Goal: Task Accomplishment & Management: Use online tool/utility

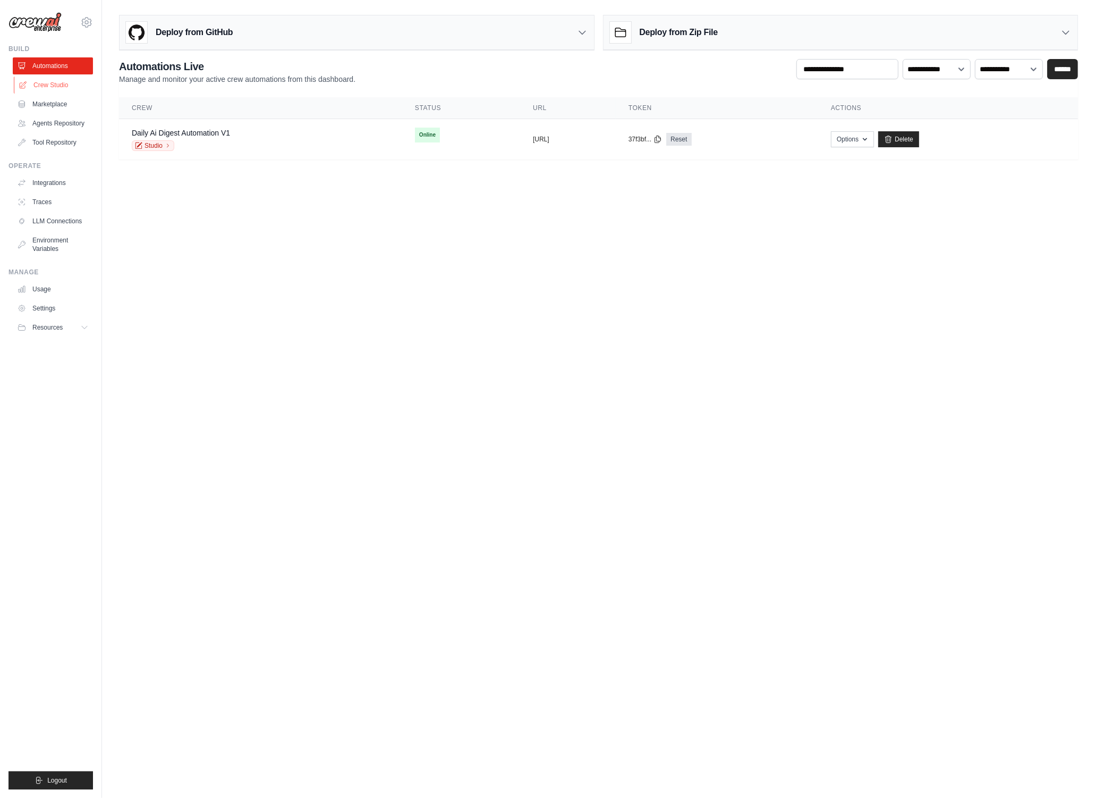
click at [48, 88] on link "Crew Studio" at bounding box center [54, 85] width 80 height 17
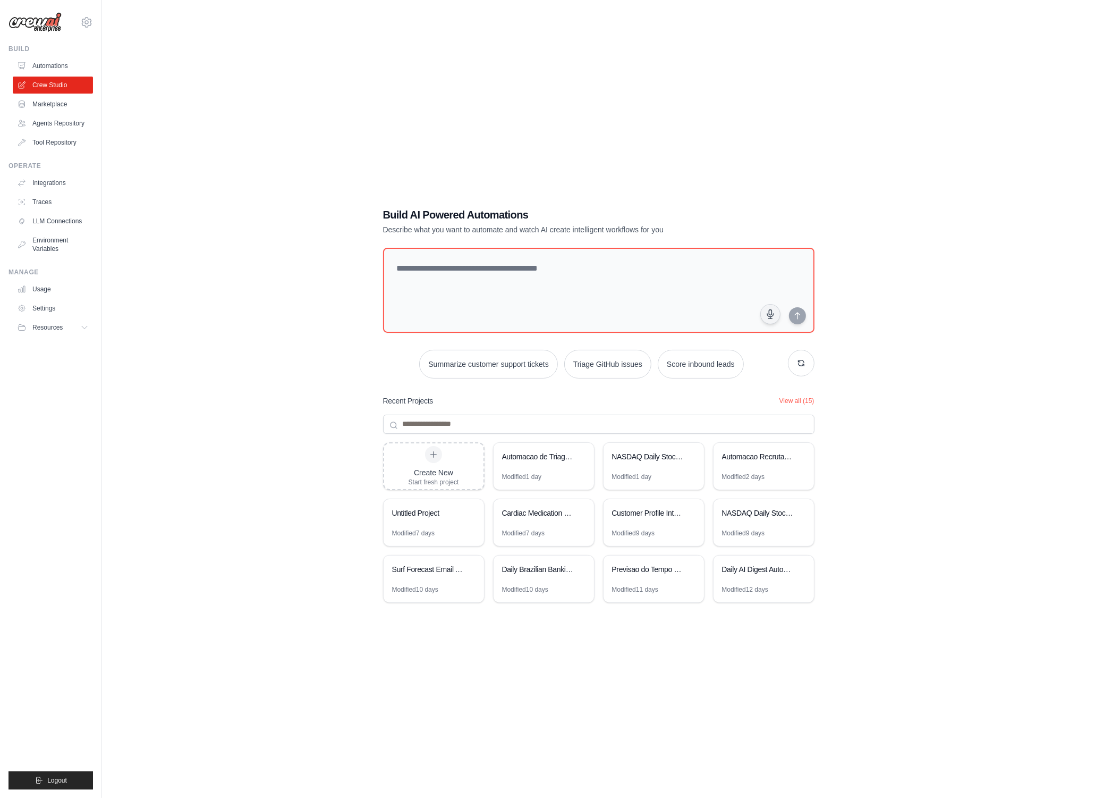
click at [313, 461] on div "Build AI Powered Automations Describe what you want to automate and watch AI cr…" at bounding box center [598, 410] width 959 height 798
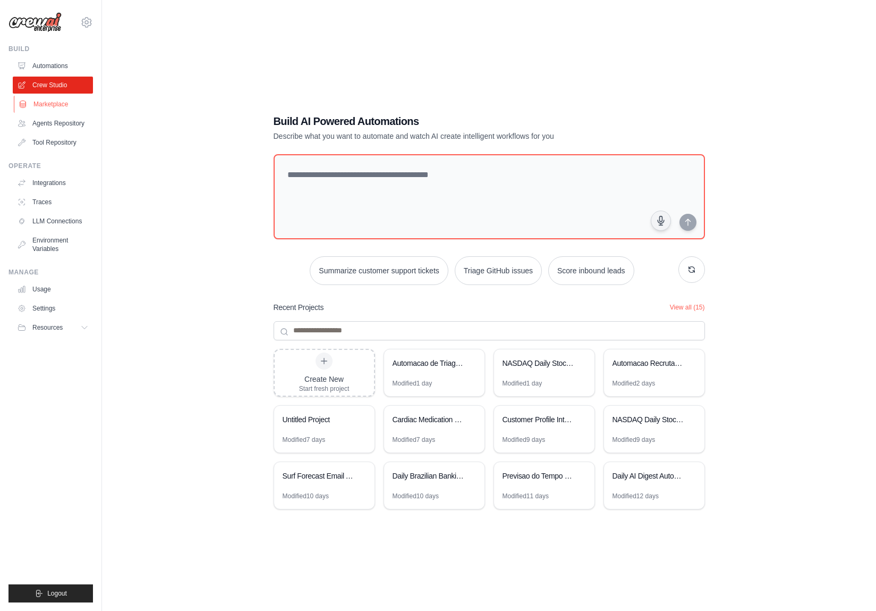
click at [52, 106] on link "Marketplace" at bounding box center [54, 104] width 80 height 17
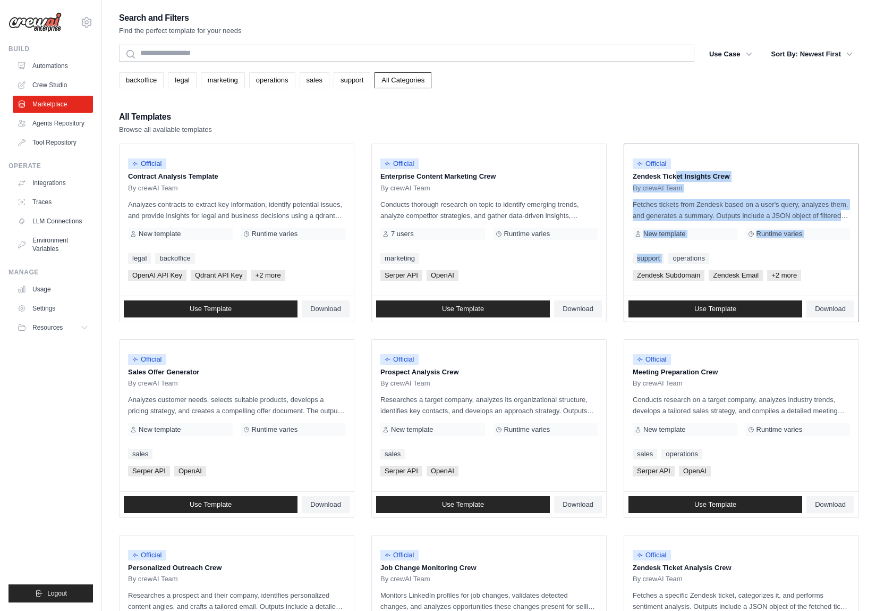
drag, startPoint x: 635, startPoint y: 177, endPoint x: 778, endPoint y: 249, distance: 160.0
click at [778, 249] on div "Official Zendesk Ticket Insights Crew By crewAI Team Fetches tickets from Zende…" at bounding box center [741, 219] width 234 height 151
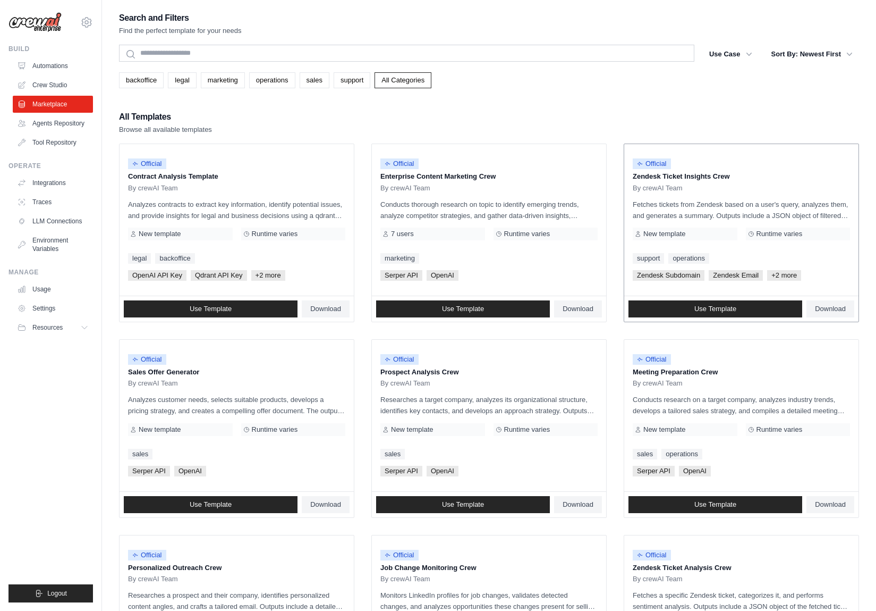
click at [782, 190] on div "By crewAI Team" at bounding box center [741, 188] width 217 height 9
click at [150, 79] on link "backoffice" at bounding box center [141, 80] width 45 height 16
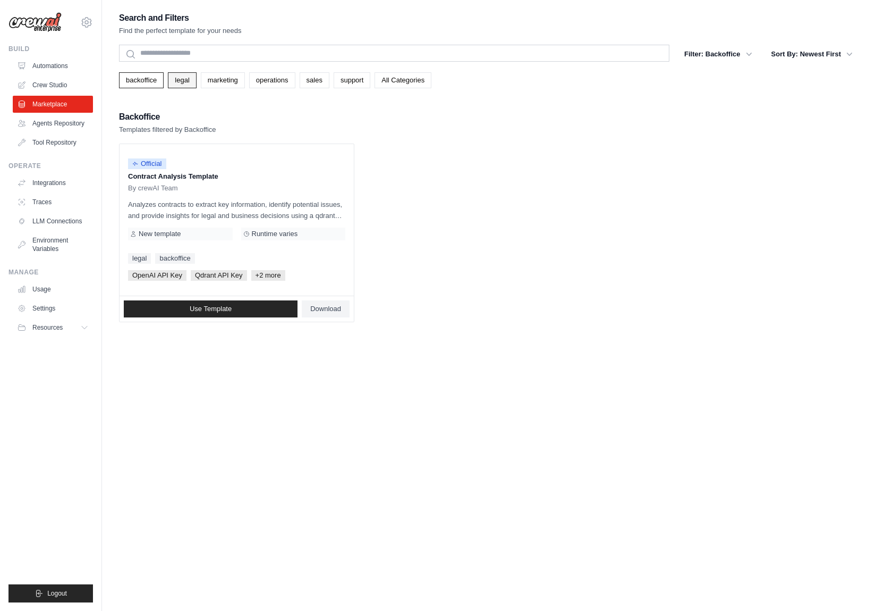
click at [179, 80] on link "legal" at bounding box center [182, 80] width 28 height 16
click at [228, 79] on link "marketing" at bounding box center [223, 80] width 44 height 16
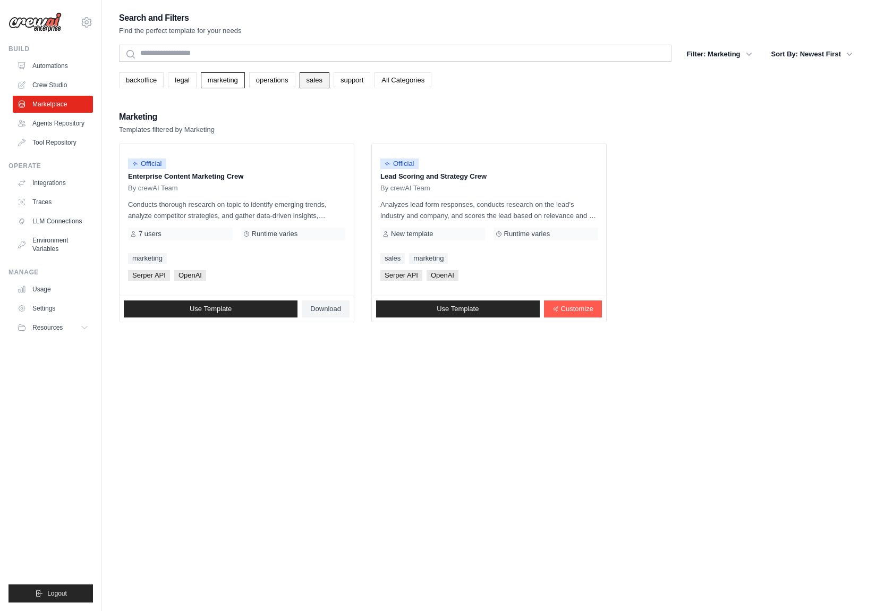
click at [311, 82] on link "sales" at bounding box center [315, 80] width 30 height 16
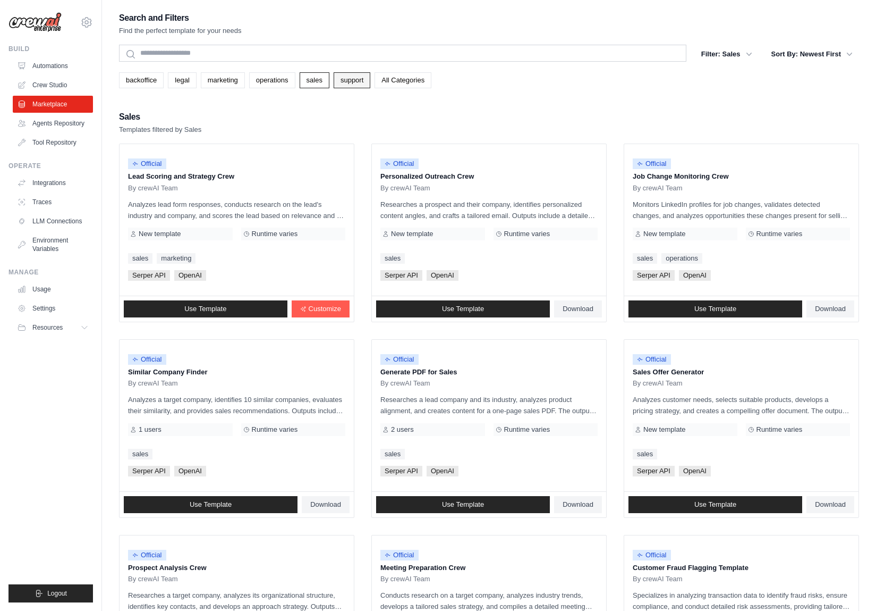
click at [343, 80] on link "support" at bounding box center [352, 80] width 37 height 16
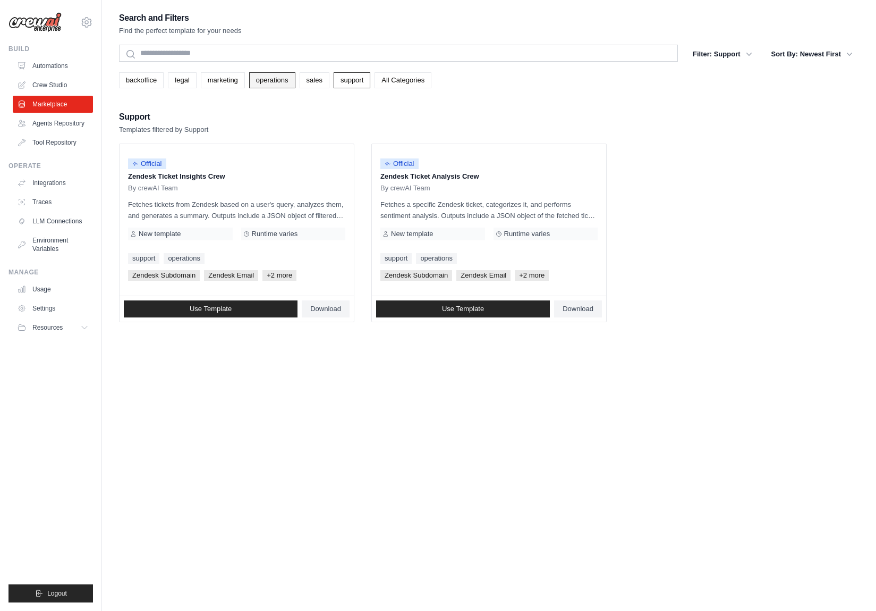
click at [274, 83] on link "operations" at bounding box center [272, 80] width 46 height 16
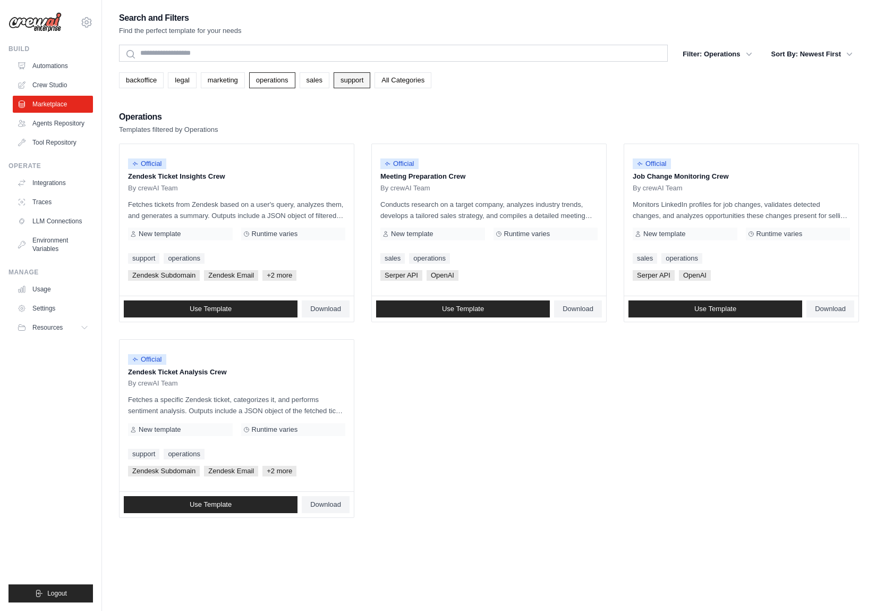
click at [348, 82] on link "support" at bounding box center [352, 80] width 37 height 16
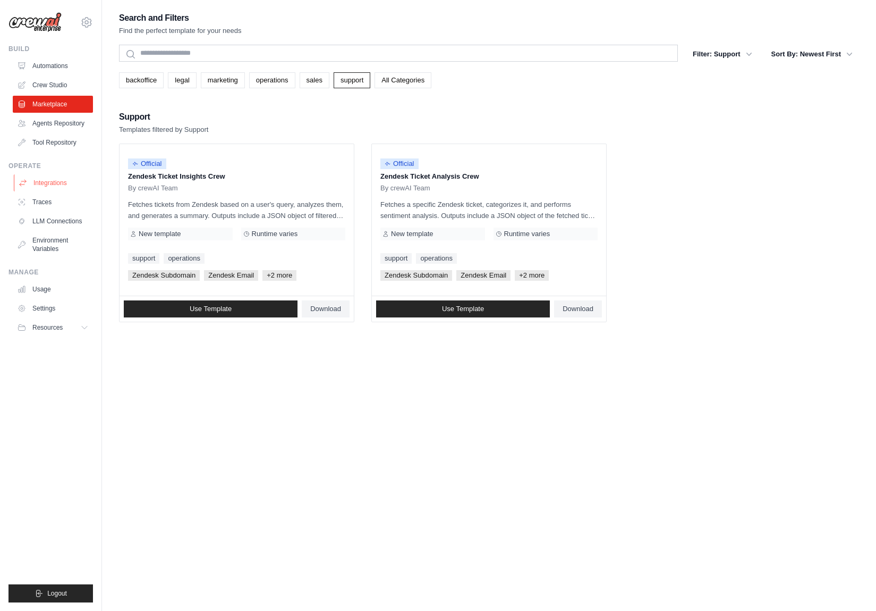
click at [49, 184] on link "Integrations" at bounding box center [54, 182] width 80 height 17
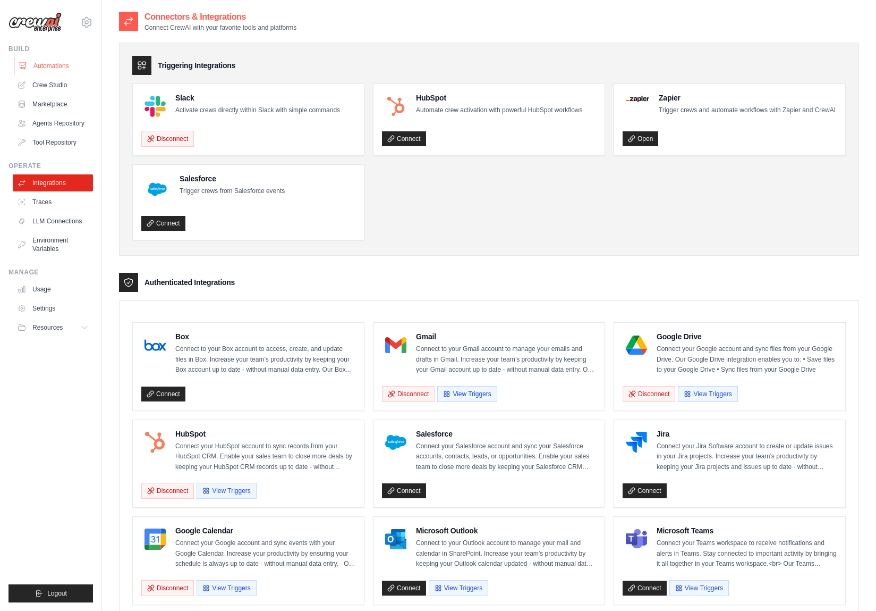
click at [52, 67] on link "Automations" at bounding box center [54, 65] width 80 height 17
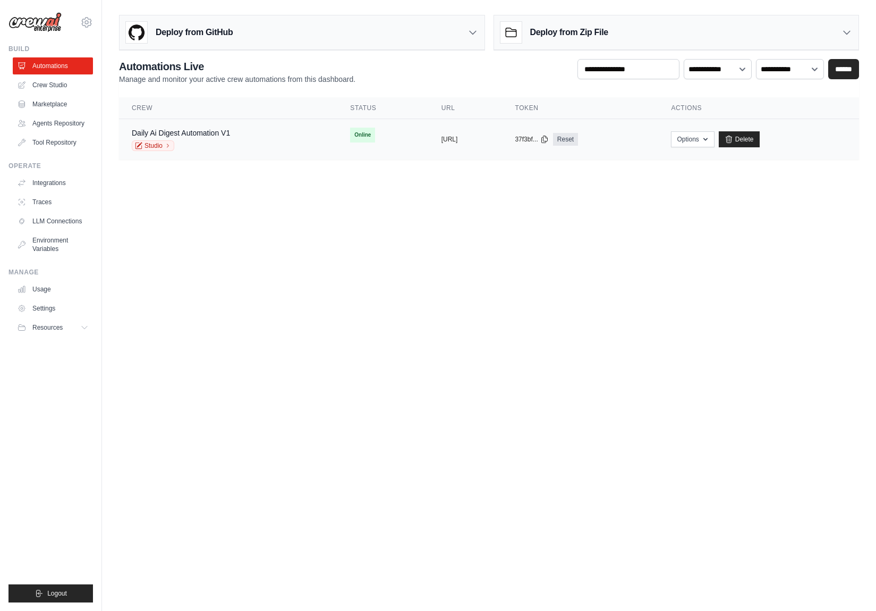
click at [267, 139] on div "Daily Ai Digest Automation V1 Studio" at bounding box center [228, 139] width 193 height 23
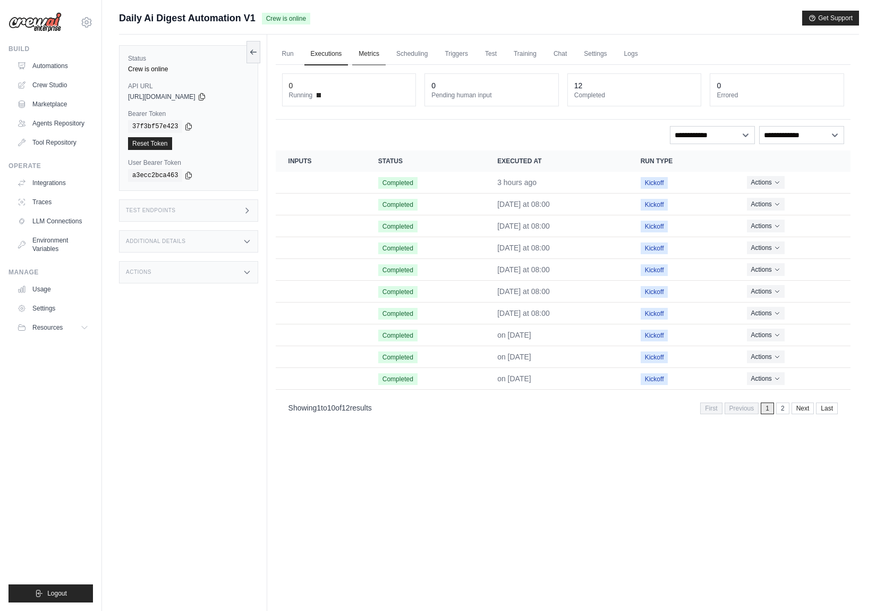
click at [359, 50] on link "Metrics" at bounding box center [368, 54] width 33 height 22
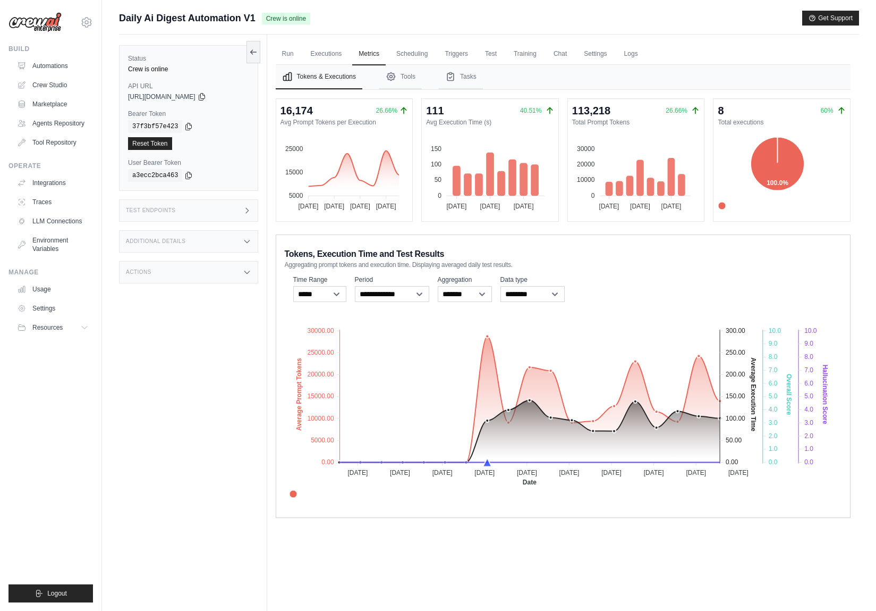
scroll to position [1, 0]
click at [411, 56] on link "Scheduling" at bounding box center [412, 54] width 44 height 22
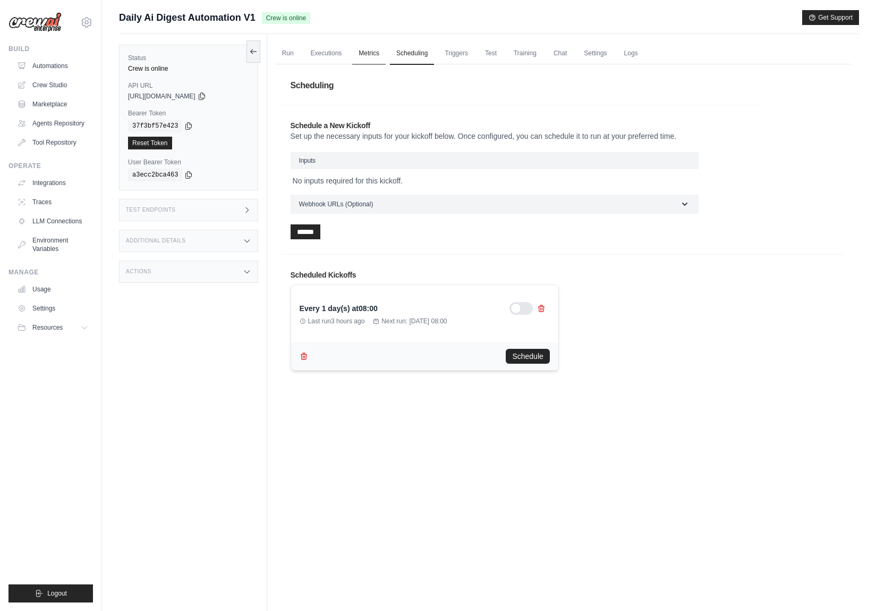
click at [376, 55] on link "Metrics" at bounding box center [368, 54] width 33 height 22
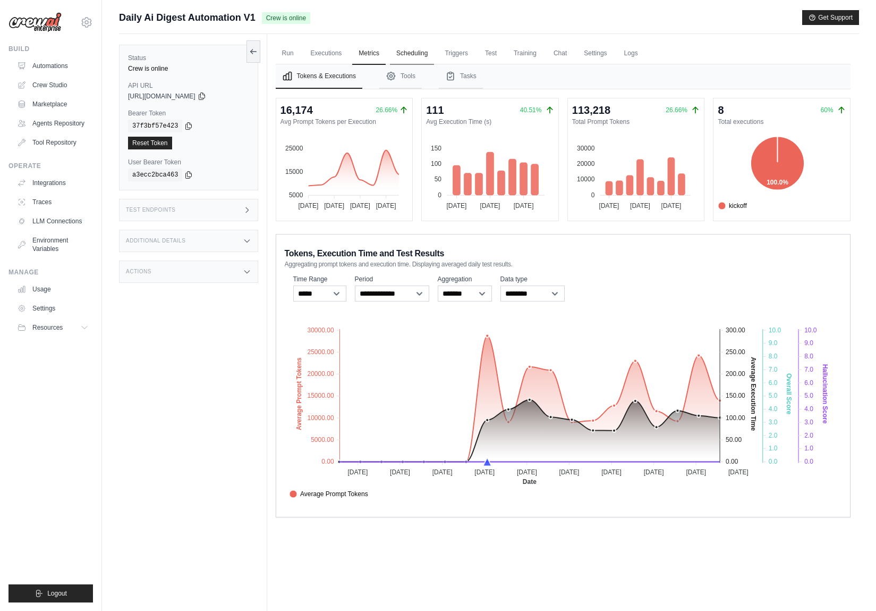
click at [406, 57] on link "Scheduling" at bounding box center [412, 54] width 44 height 22
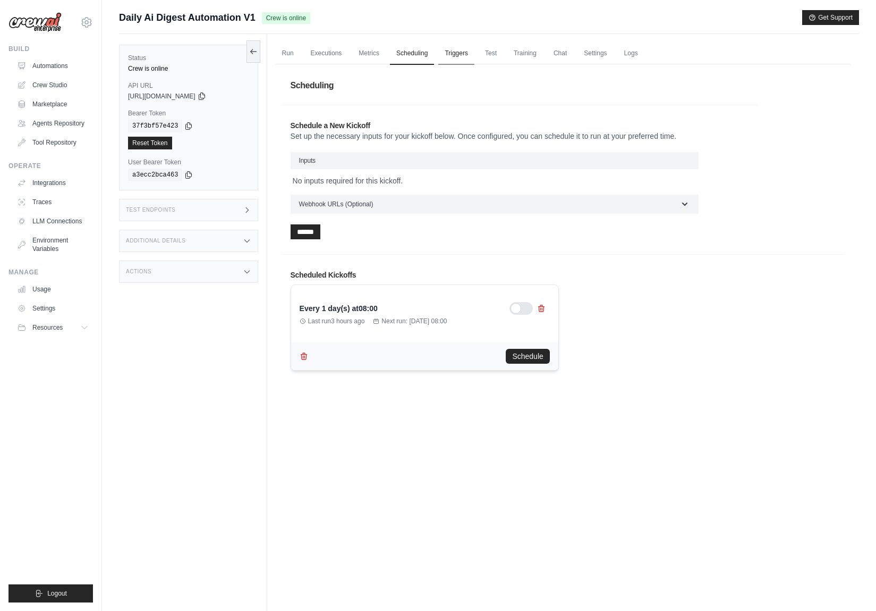
click at [460, 51] on link "Triggers" at bounding box center [456, 54] width 36 height 22
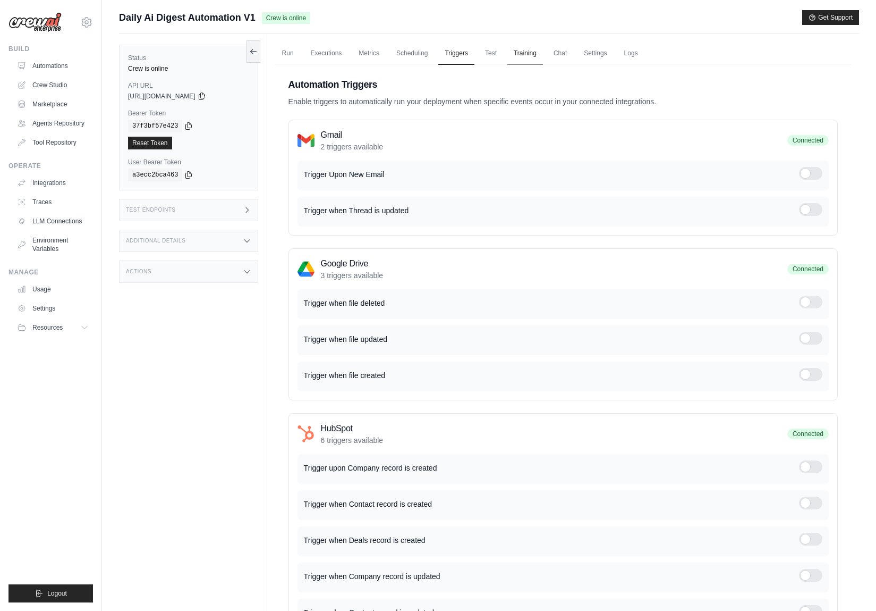
click at [523, 53] on link "Training" at bounding box center [526, 54] width 36 height 22
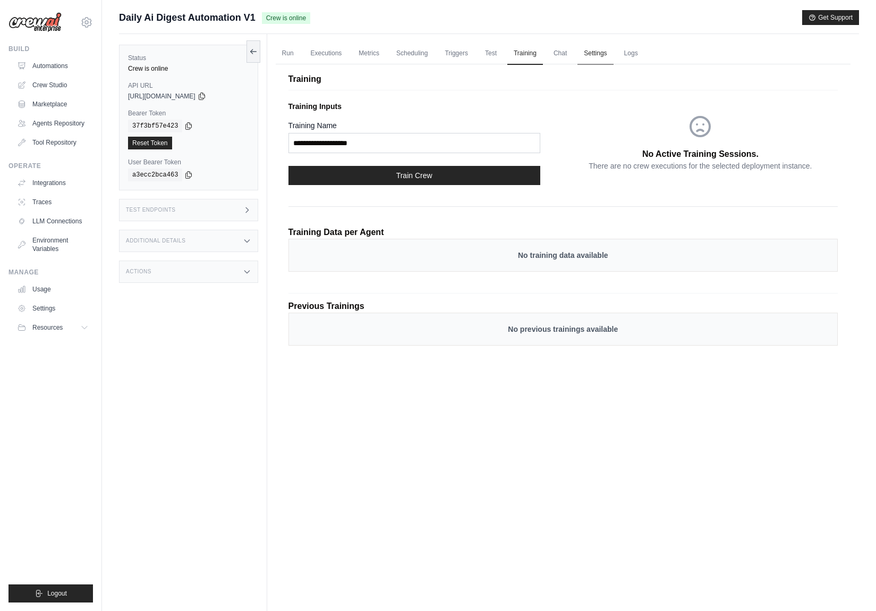
click at [589, 53] on link "Settings" at bounding box center [596, 54] width 36 height 22
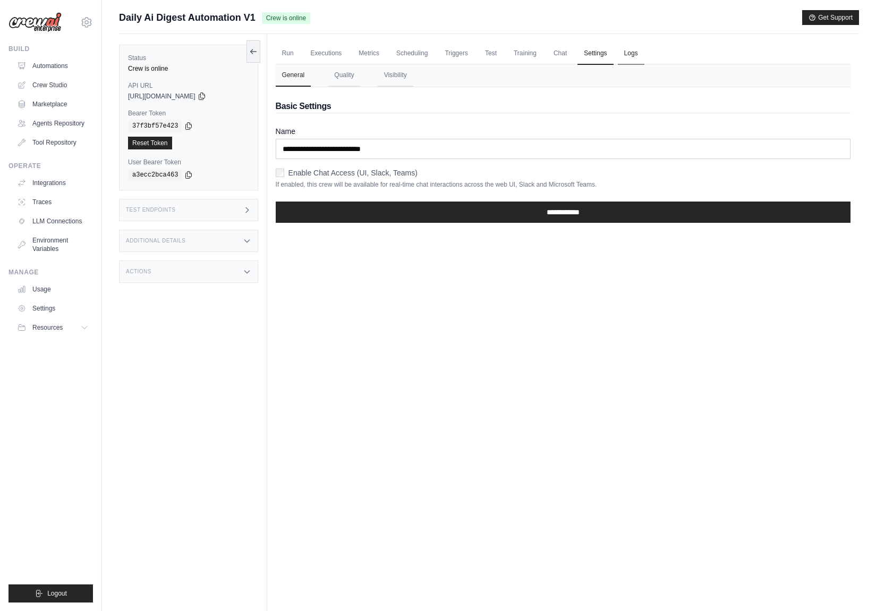
click at [630, 55] on link "Logs" at bounding box center [631, 54] width 27 height 22
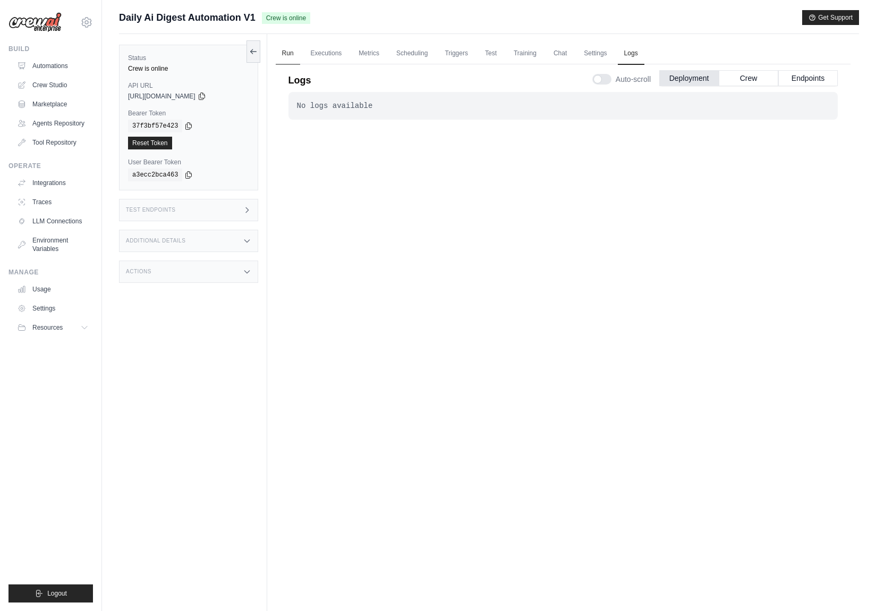
click at [283, 52] on link "Run" at bounding box center [288, 54] width 24 height 22
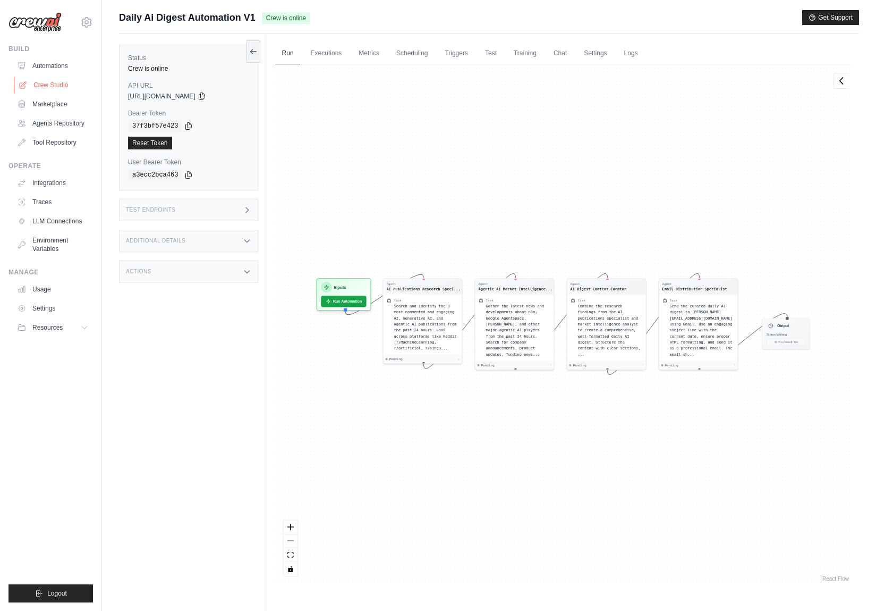
click at [58, 89] on link "Crew Studio" at bounding box center [54, 85] width 80 height 17
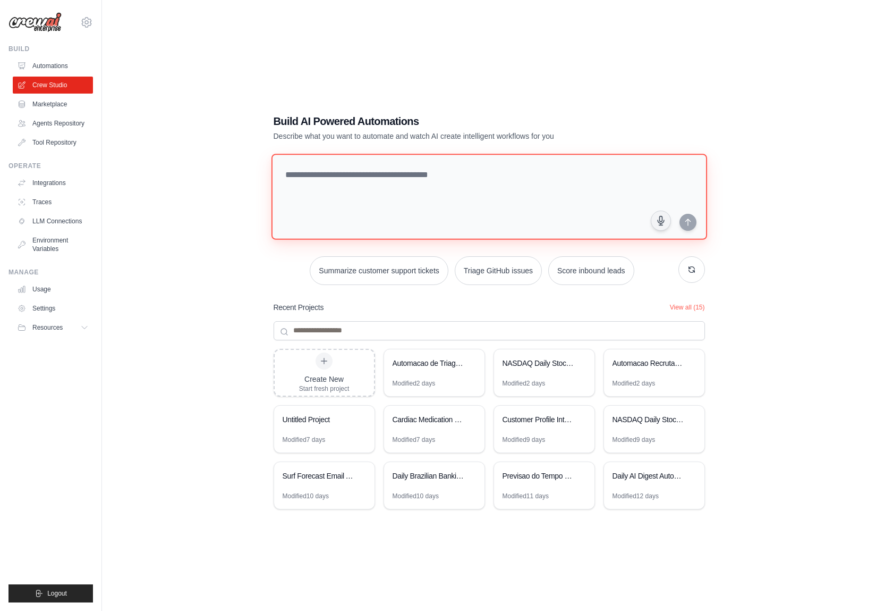
click at [340, 191] on textarea at bounding box center [489, 197] width 436 height 86
type textarea "**********"
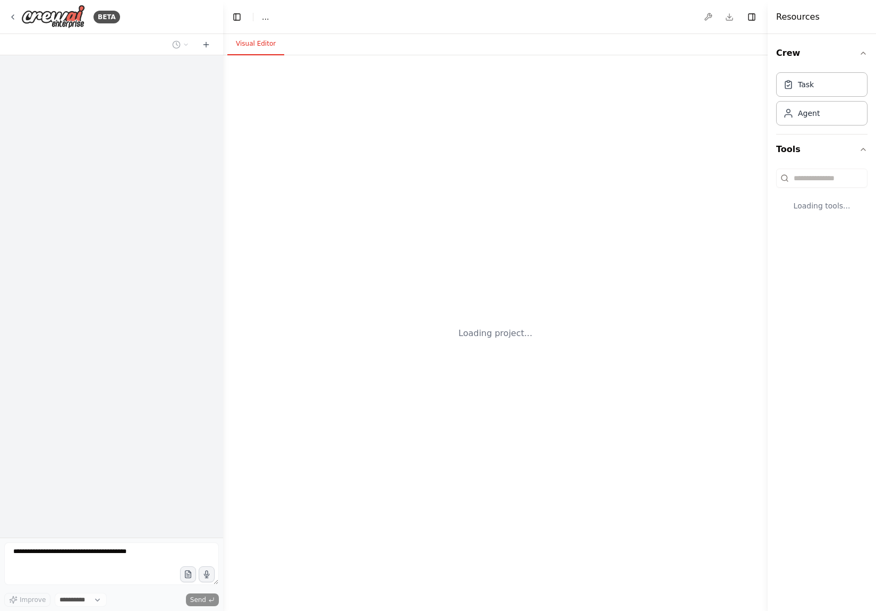
select select "****"
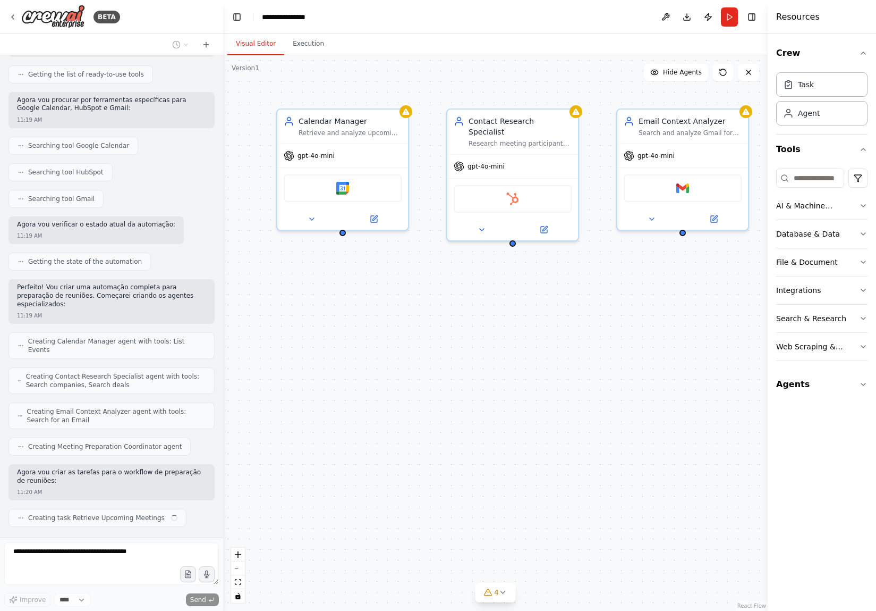
scroll to position [132, 0]
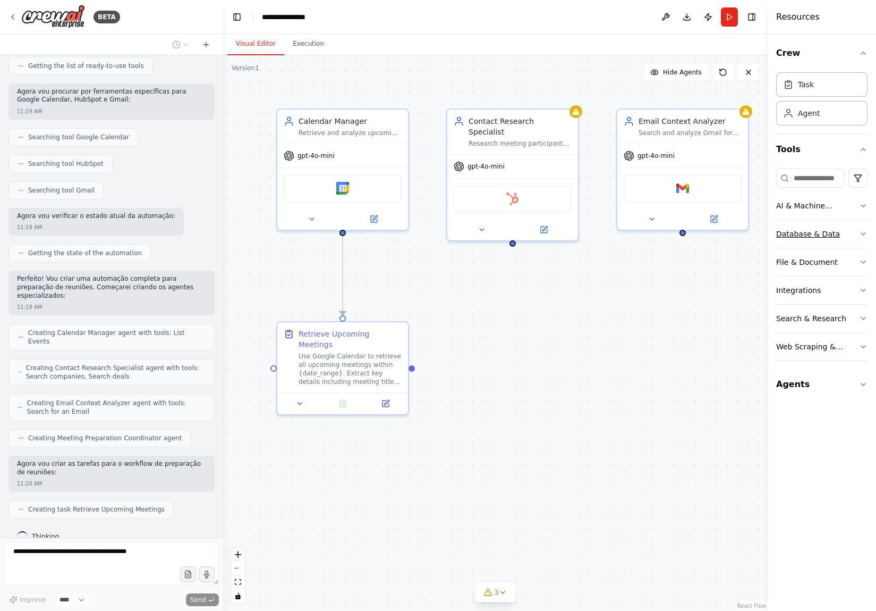
click at [796, 232] on div "Database & Data" at bounding box center [808, 234] width 64 height 11
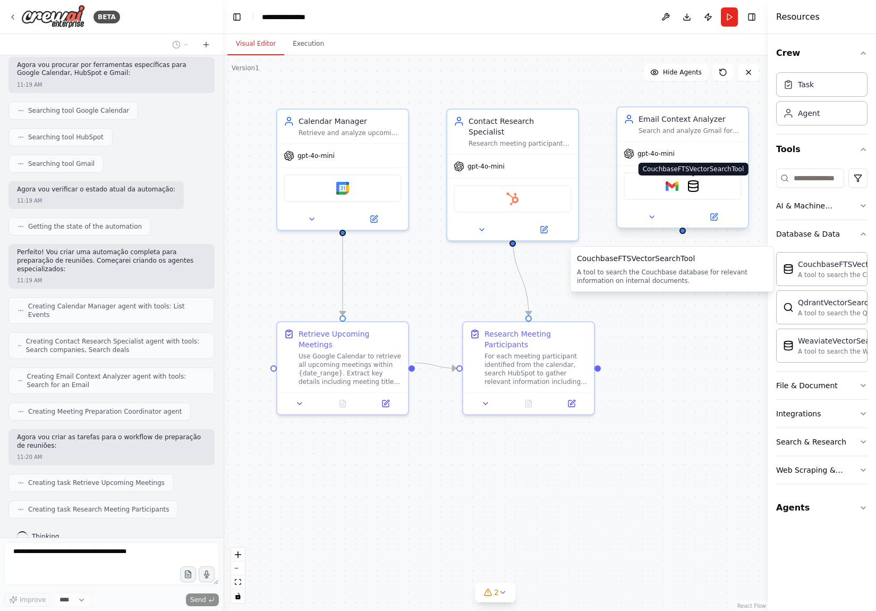
scroll to position [185, 0]
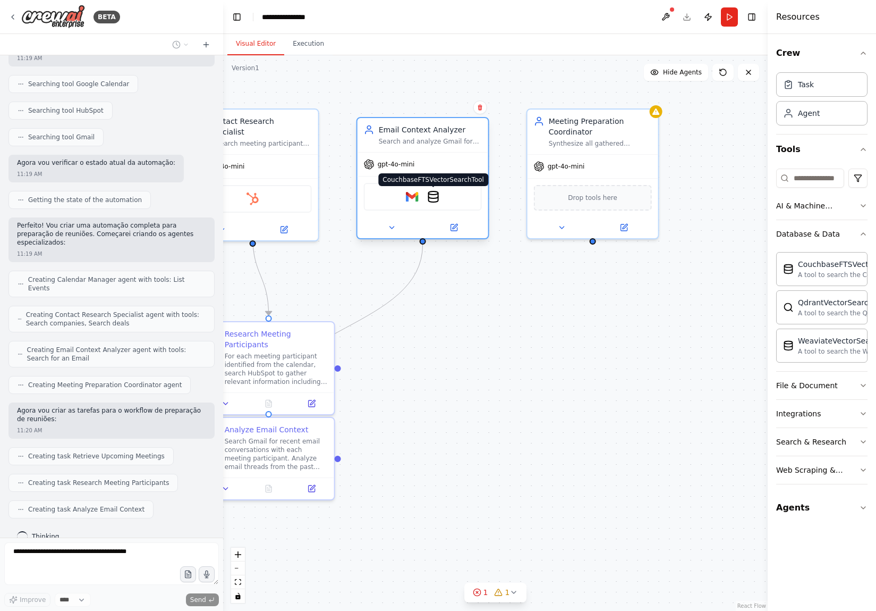
drag, startPoint x: 695, startPoint y: 188, endPoint x: 438, endPoint y: 200, distance: 257.0
click at [438, 200] on img at bounding box center [433, 196] width 13 height 13
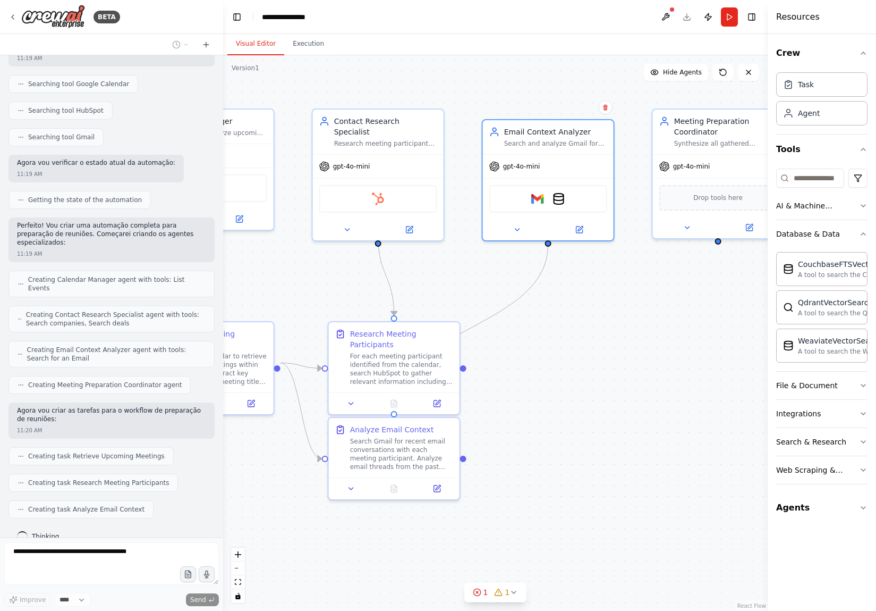
drag, startPoint x: 497, startPoint y: 321, endPoint x: 631, endPoint y: 320, distance: 133.4
click at [631, 320] on div ".deletable-edge-delete-btn { width: 20px; height: 20px; border: 0px solid #ffff…" at bounding box center [495, 332] width 545 height 555
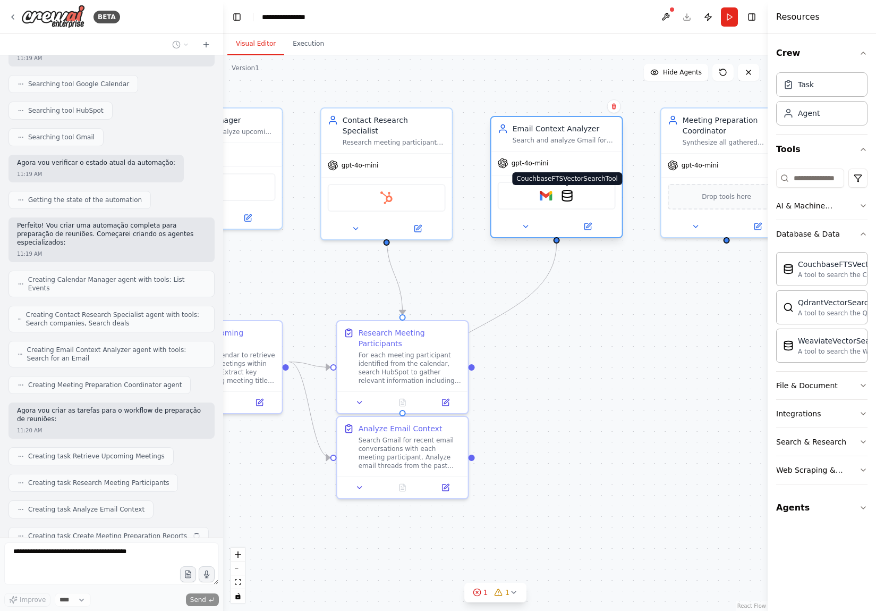
scroll to position [212, 0]
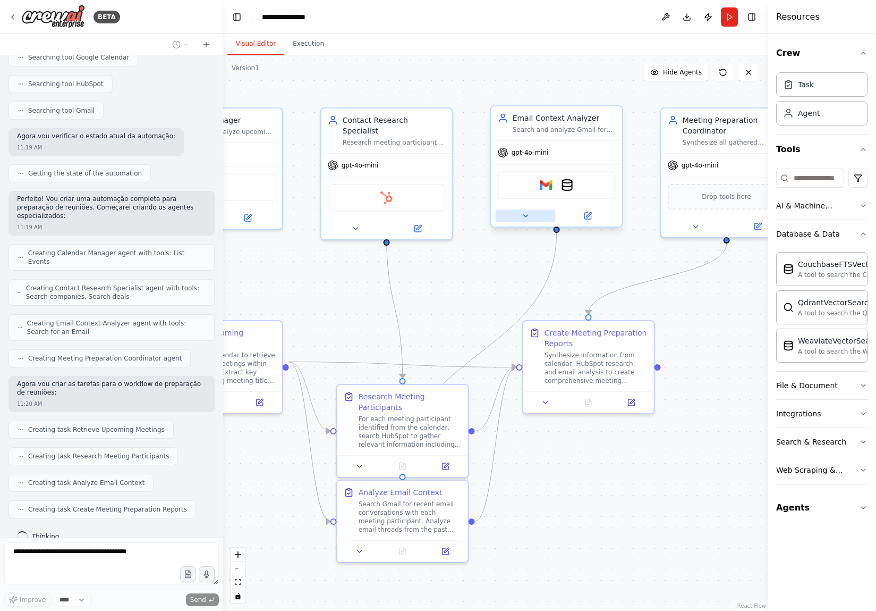
click at [527, 217] on icon at bounding box center [525, 216] width 9 height 9
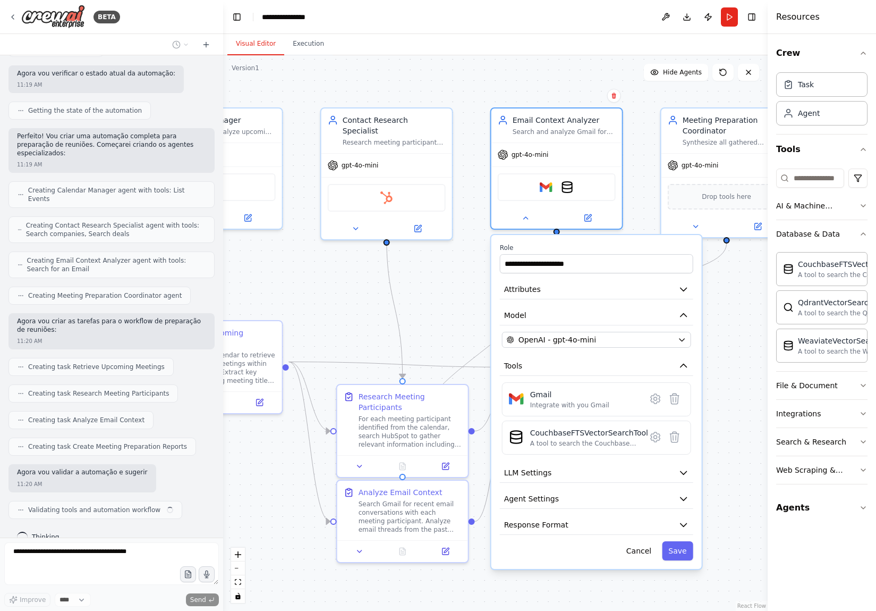
scroll to position [283, 0]
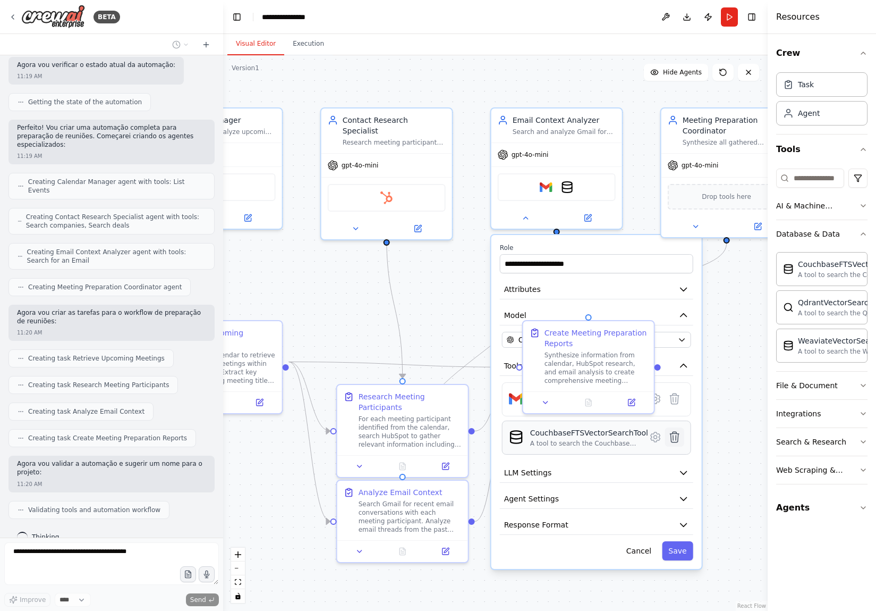
click at [673, 438] on icon at bounding box center [674, 437] width 9 height 11
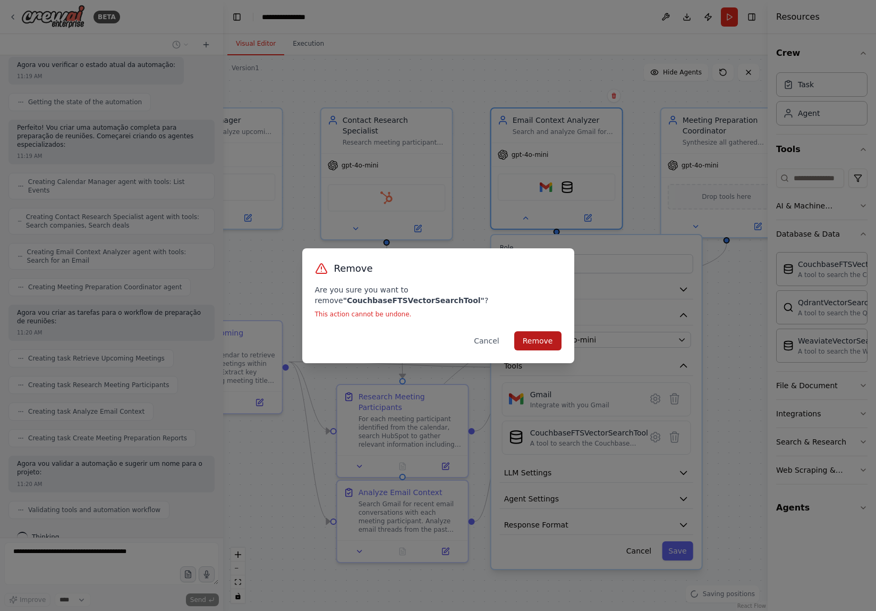
scroll to position [310, 0]
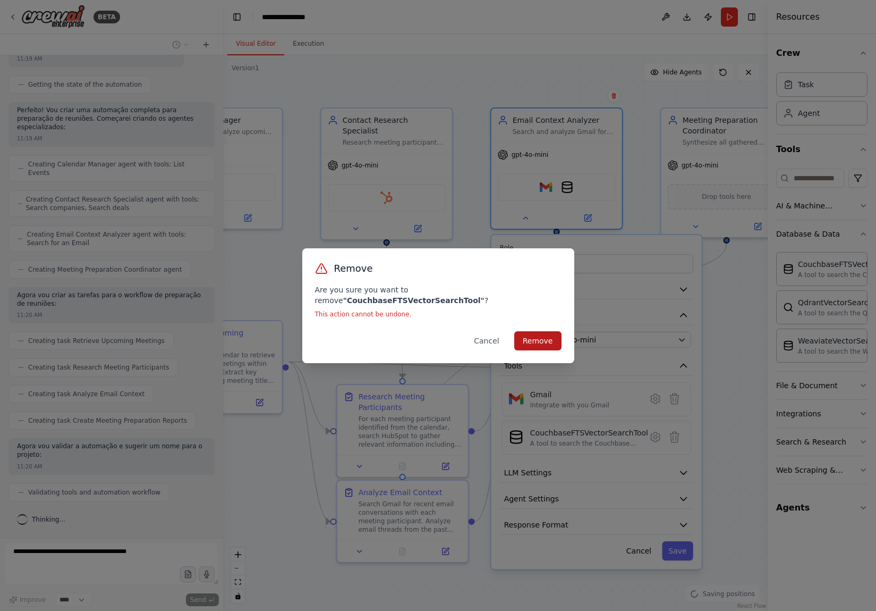
click at [543, 333] on button "Remove" at bounding box center [537, 340] width 47 height 19
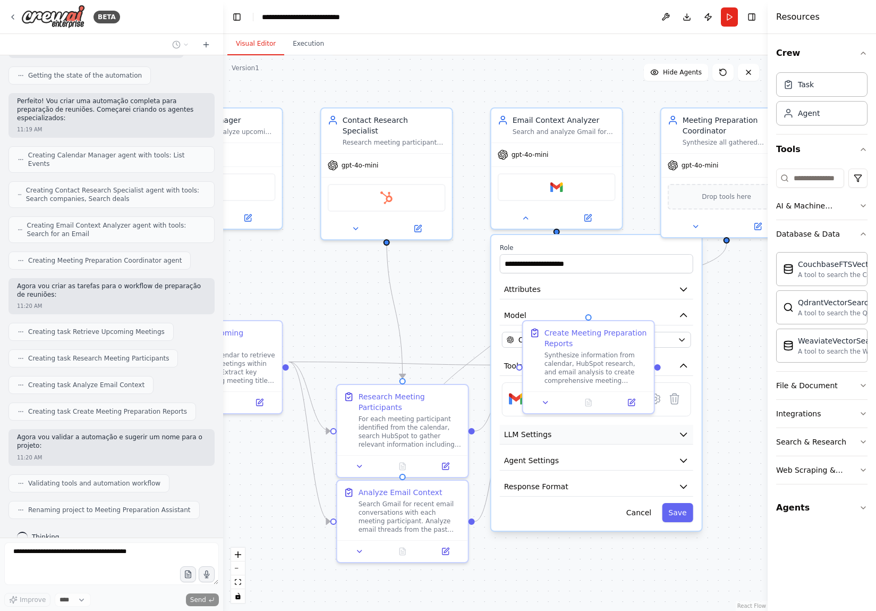
click at [672, 439] on button "LLM Settings" at bounding box center [596, 435] width 193 height 20
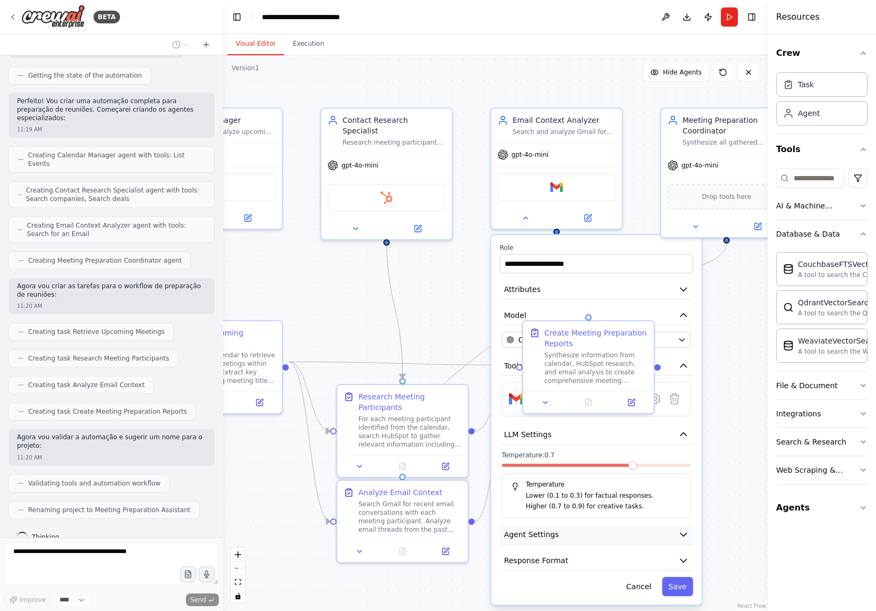
click at [575, 533] on button "Agent Settings" at bounding box center [596, 535] width 193 height 20
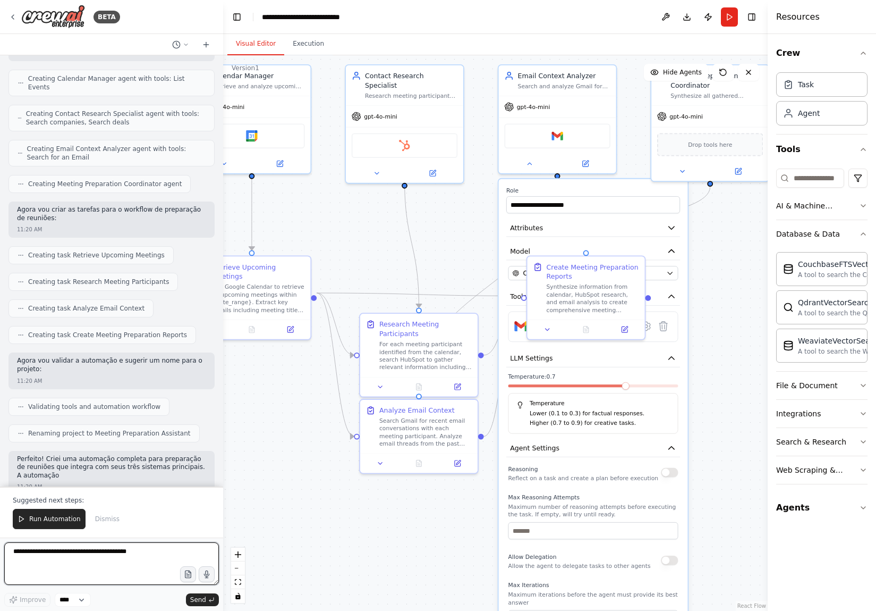
drag, startPoint x: 744, startPoint y: 468, endPoint x: 744, endPoint y: 374, distance: 94.6
click at [744, 374] on div ".deletable-edge-delete-btn { width: 20px; height: 20px; border: 0px solid #ffff…" at bounding box center [495, 332] width 545 height 555
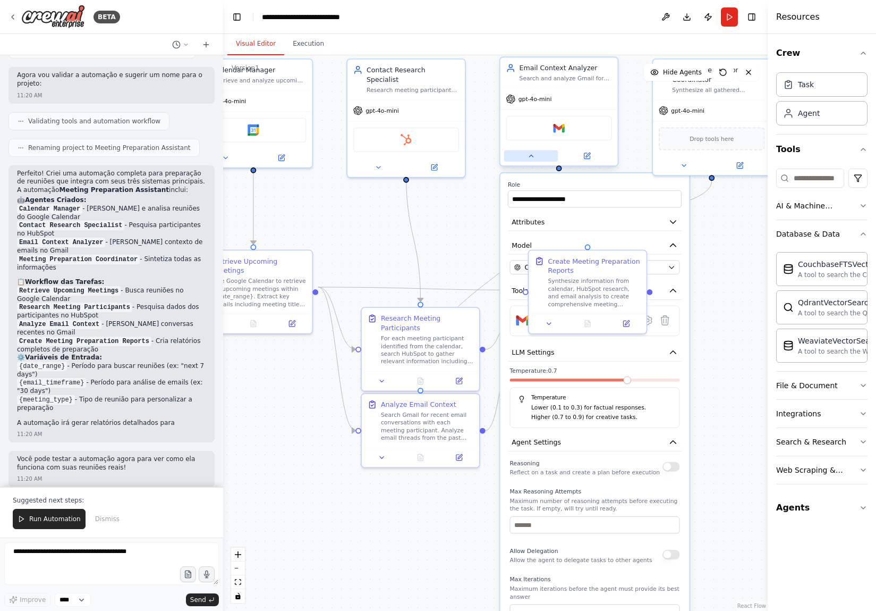
click at [526, 157] on button at bounding box center [531, 156] width 54 height 12
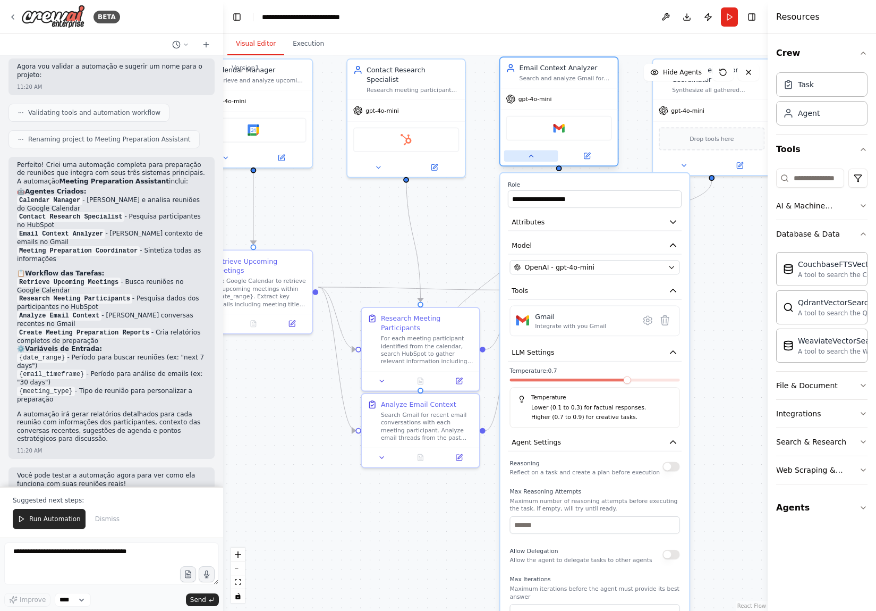
scroll to position [689, 0]
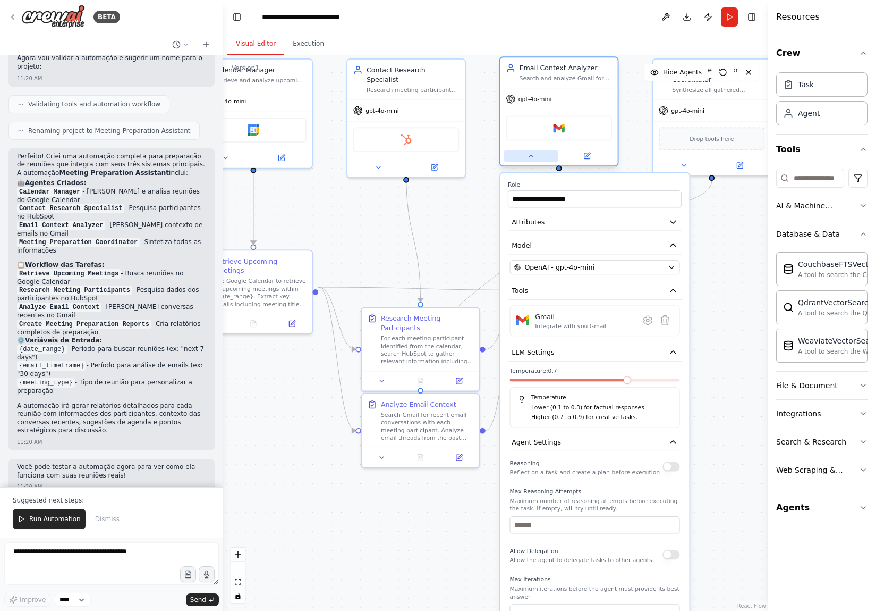
click at [526, 157] on button at bounding box center [531, 156] width 54 height 12
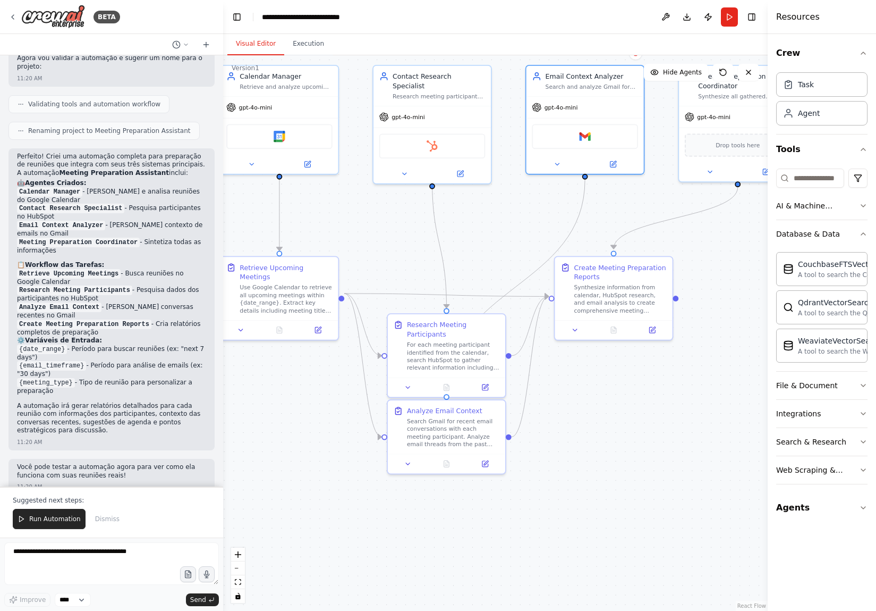
drag, startPoint x: 578, startPoint y: 443, endPoint x: 604, endPoint y: 450, distance: 26.8
click at [604, 450] on div ".deletable-edge-delete-btn { width: 20px; height: 20px; border: 0px solid #ffff…" at bounding box center [495, 332] width 545 height 555
click at [65, 517] on span "Run Automation" at bounding box center [55, 518] width 52 height 9
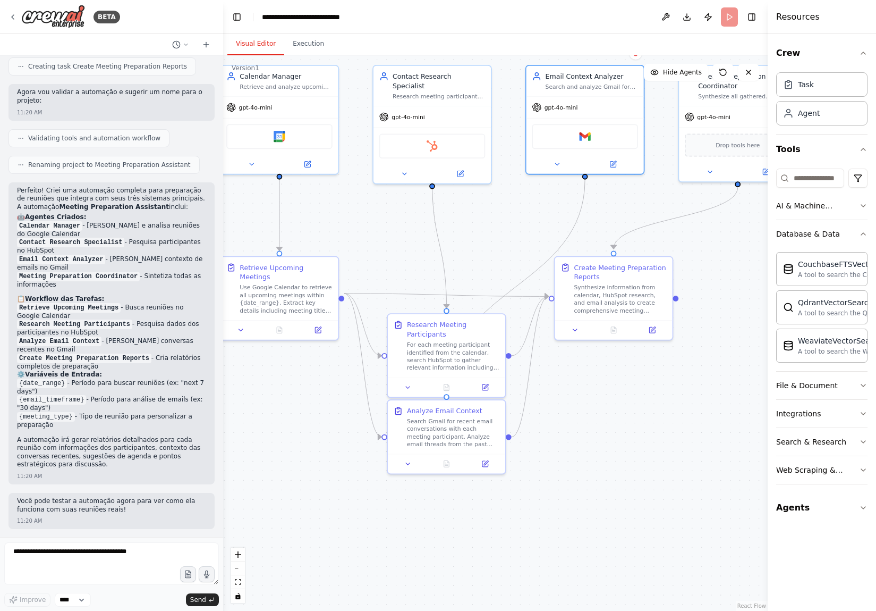
scroll to position [638, 0]
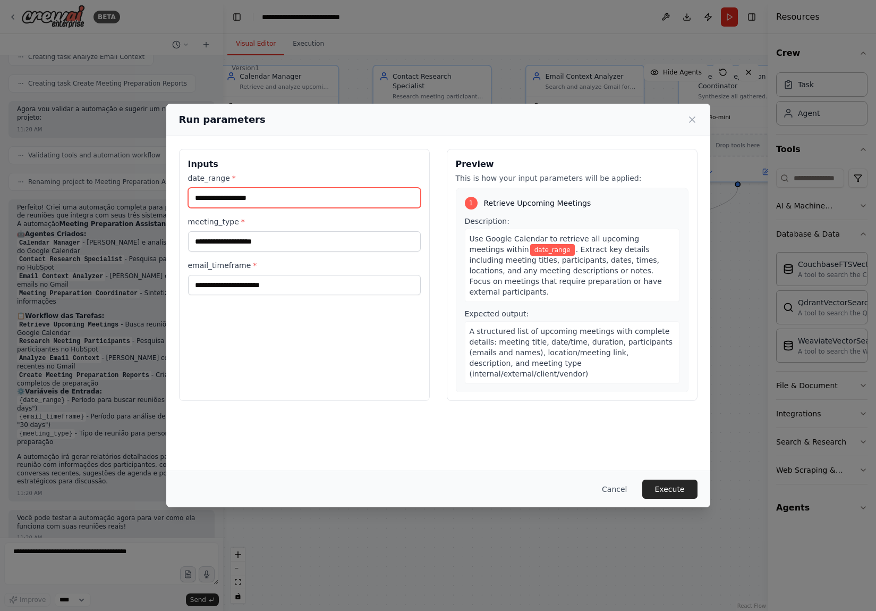
click at [249, 199] on input "date_range *" at bounding box center [304, 198] width 233 height 20
type input "*******"
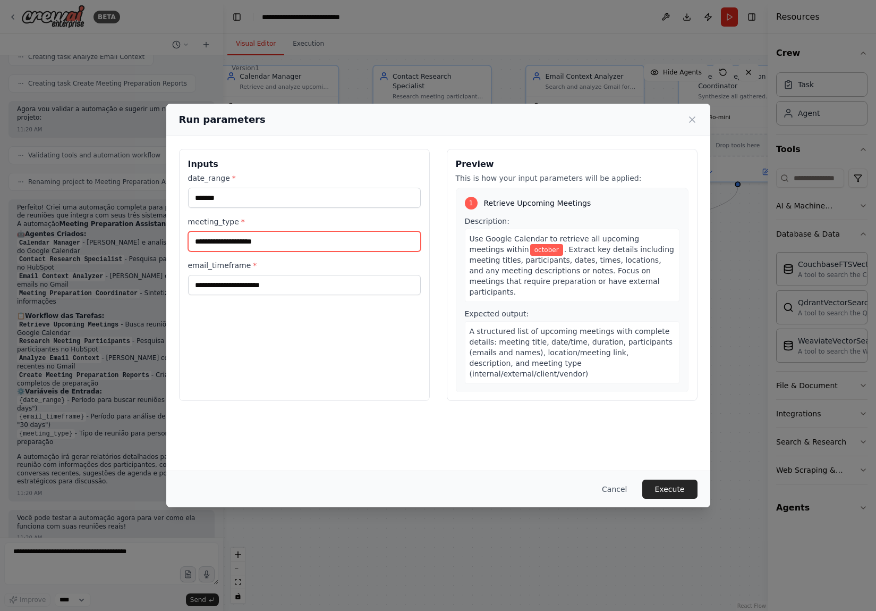
click at [237, 241] on input "meeting_type *" at bounding box center [304, 241] width 233 height 20
type input "**********"
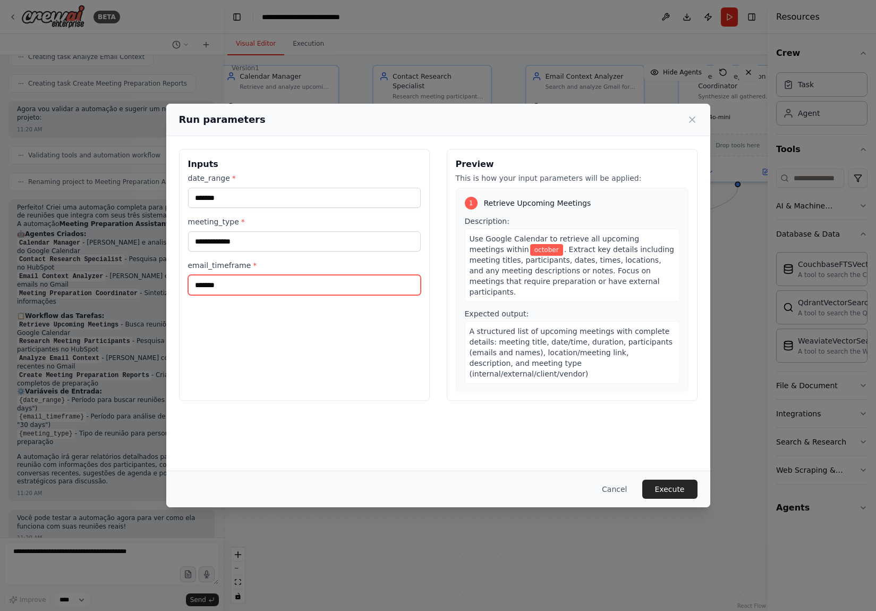
type input "**********"
click at [669, 495] on button "Execute" at bounding box center [670, 488] width 55 height 19
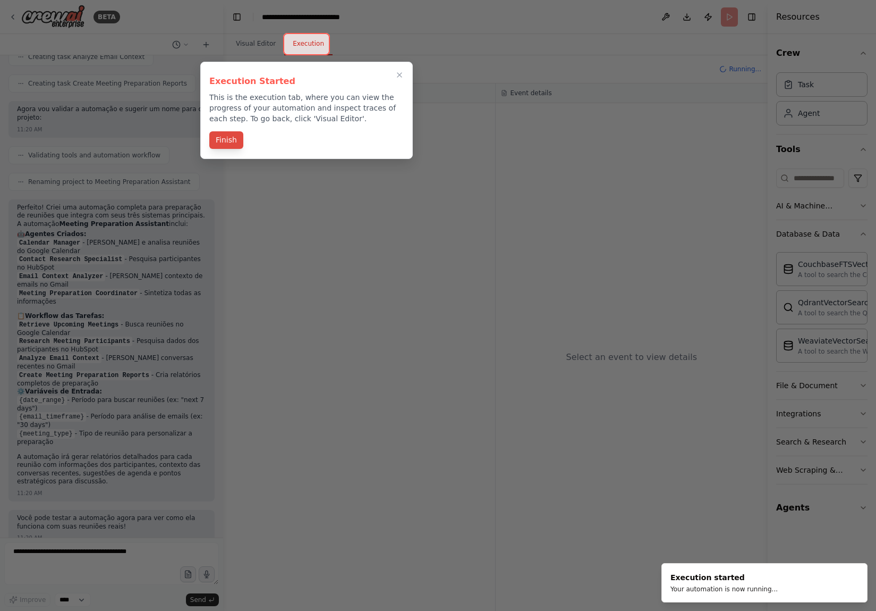
click at [230, 141] on button "Finish" at bounding box center [226, 140] width 34 height 18
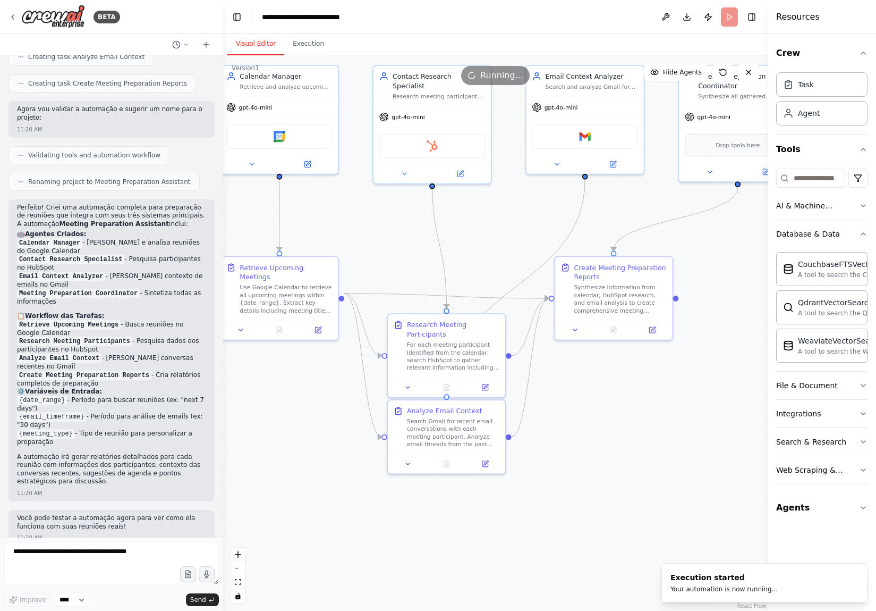
click at [247, 45] on button "Visual Editor" at bounding box center [255, 44] width 57 height 22
click at [314, 45] on button "Execution" at bounding box center [308, 44] width 48 height 22
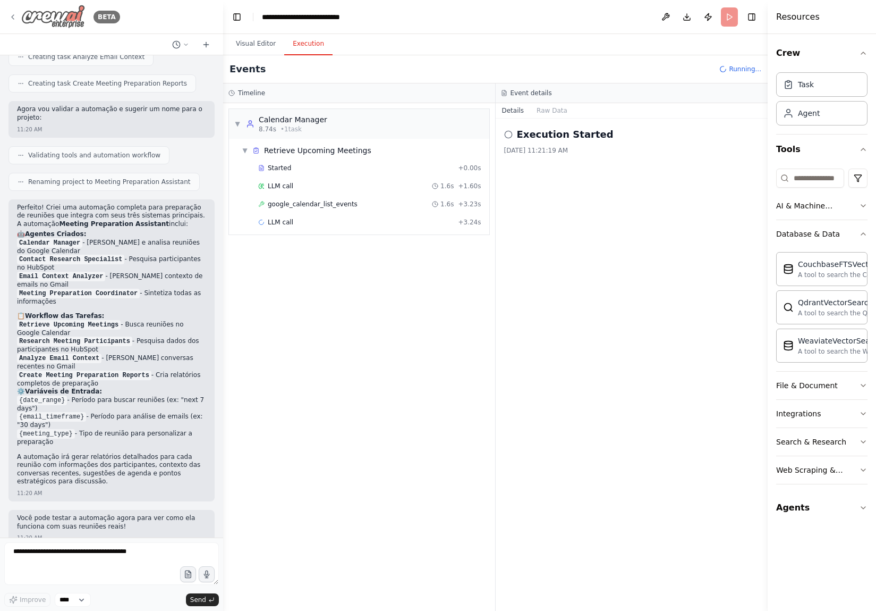
click at [14, 21] on icon at bounding box center [13, 17] width 9 height 9
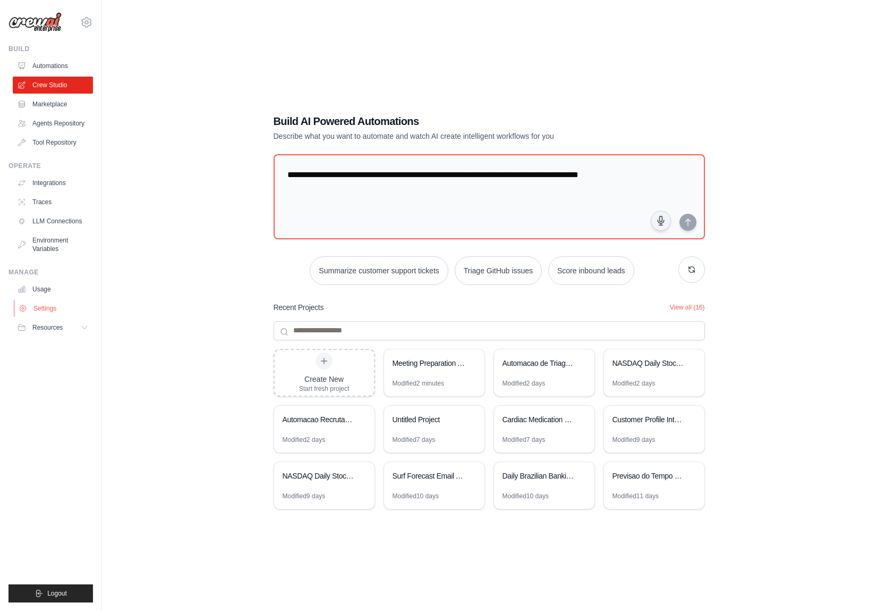
click at [47, 306] on link "Settings" at bounding box center [54, 308] width 80 height 17
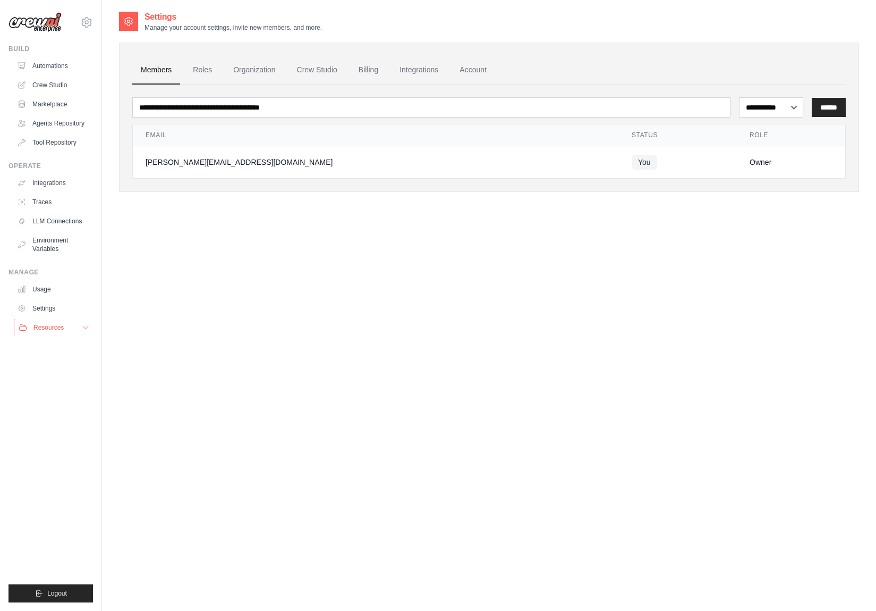
click at [50, 328] on span "Resources" at bounding box center [48, 327] width 30 height 9
click at [45, 289] on link "Usage" at bounding box center [54, 289] width 80 height 17
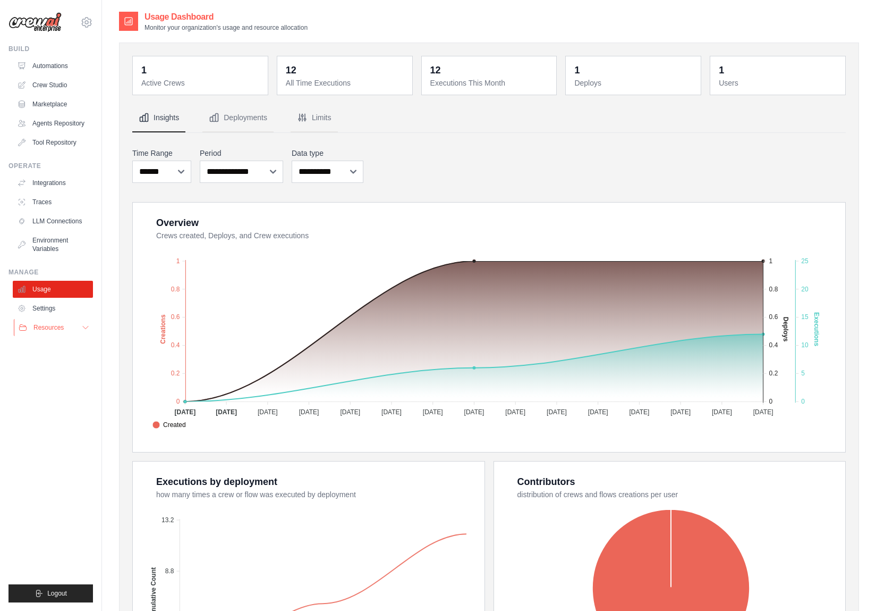
click at [54, 328] on span "Resources" at bounding box center [48, 327] width 30 height 9
click at [53, 347] on span "Documentation" at bounding box center [59, 345] width 43 height 9
